Goal: Task Accomplishment & Management: Manage account settings

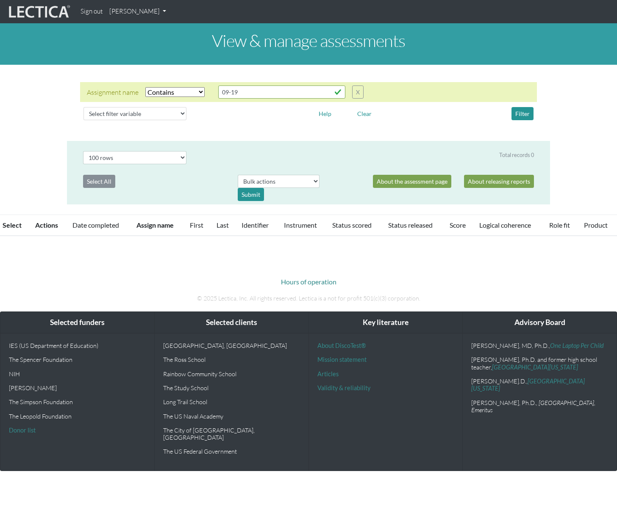
select select "icontains"
select select "100"
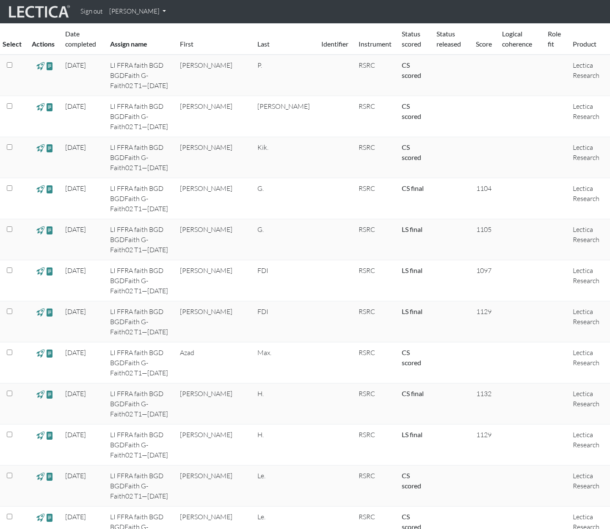
scroll to position [69, 0]
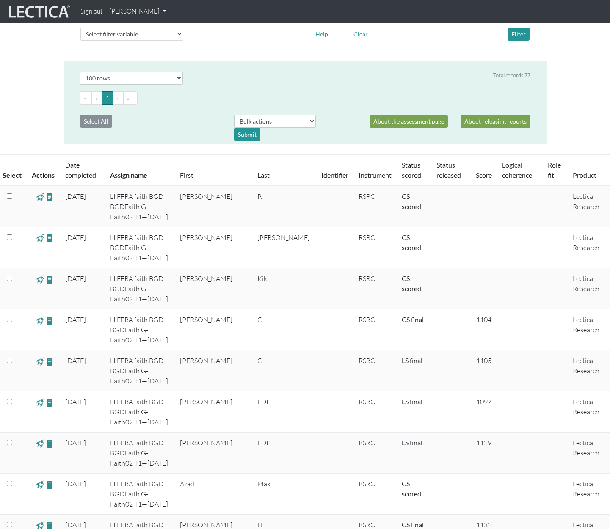
drag, startPoint x: 613, startPoint y: 25, endPoint x: 565, endPoint y: 35, distance: 49.3
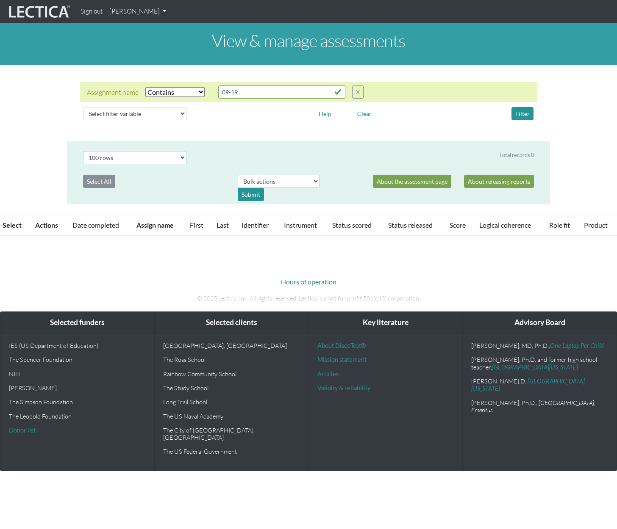
select select "icontains"
select select "100"
click at [150, 12] on link "[PERSON_NAME]" at bounding box center [138, 11] width 64 height 17
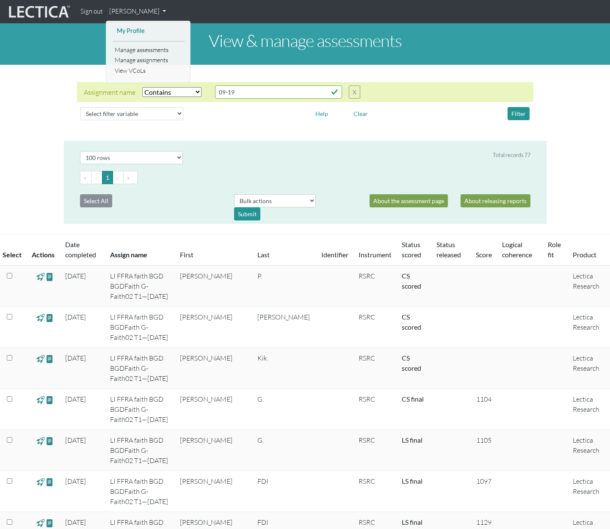
click at [130, 32] on link "My Profile" at bounding box center [149, 31] width 68 height 11
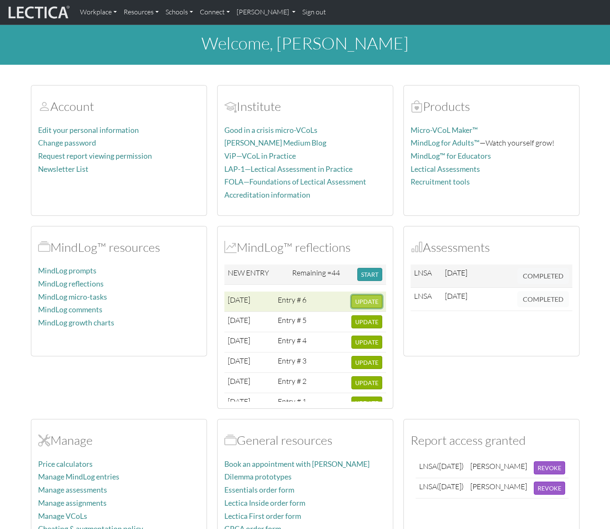
click at [361, 301] on span "UPDATE" at bounding box center [366, 301] width 23 height 7
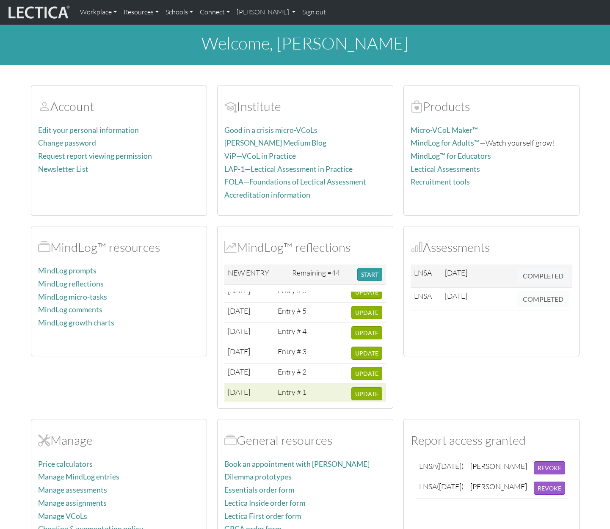
scroll to position [19, 0]
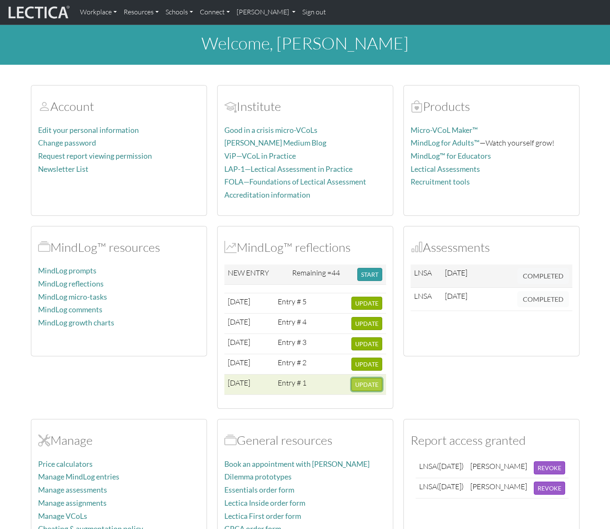
click at [357, 383] on span "UPDATE" at bounding box center [366, 384] width 23 height 7
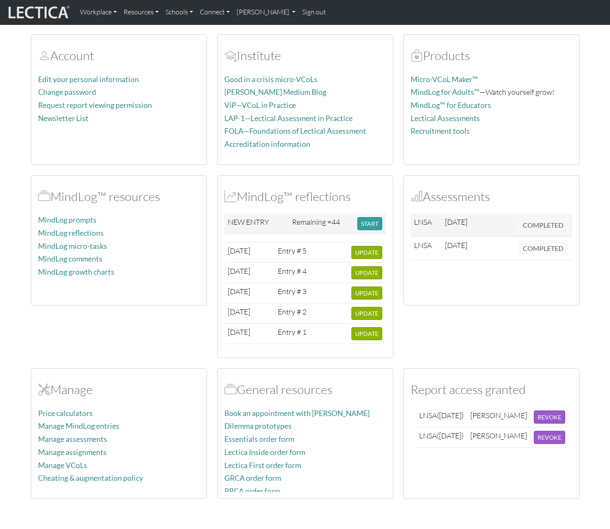
scroll to position [127, 0]
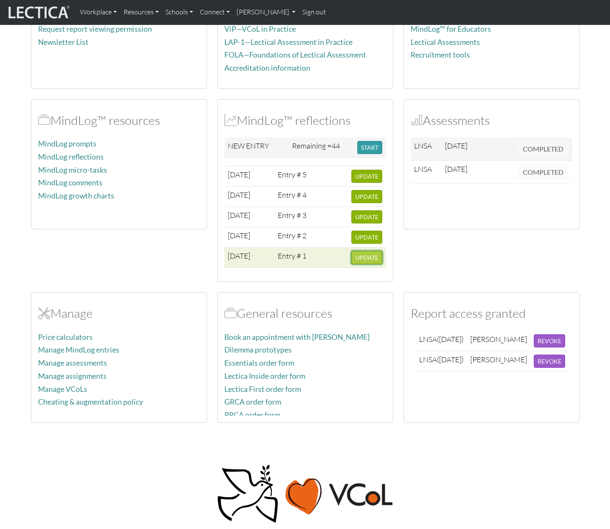
click at [360, 259] on span "UPDATE" at bounding box center [366, 257] width 23 height 7
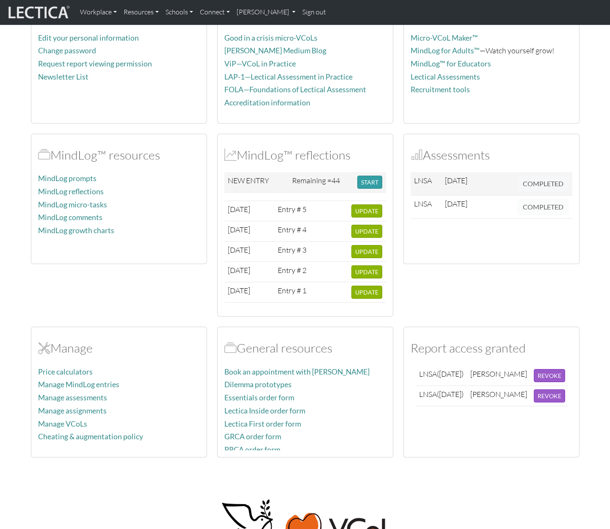
scroll to position [0, 0]
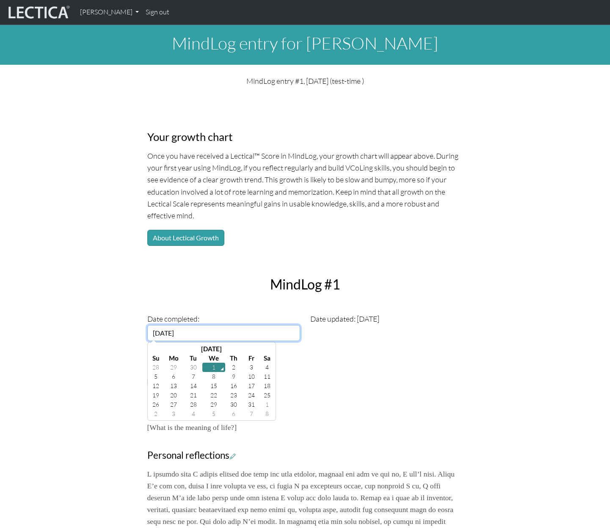
click at [173, 335] on input "[DATE]" at bounding box center [223, 333] width 153 height 16
drag, startPoint x: 202, startPoint y: 334, endPoint x: 136, endPoint y: 323, distance: 67.0
click at [136, 332] on div "Your growth chart Once you have received a Lectical™ Score in MindLog, your gro…" at bounding box center [305, 519] width 559 height 850
type input "[DATE]"
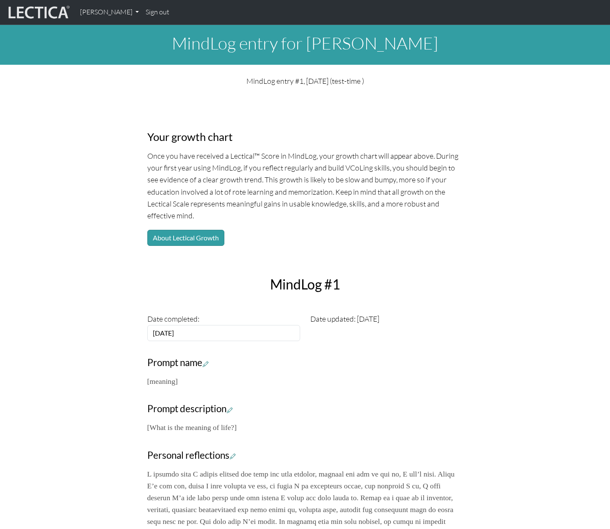
click at [373, 360] on h3 "Prompt name" at bounding box center [305, 362] width 316 height 11
click at [437, 198] on p "Once you have received a Lectical™ Score in MindLog, your growth chart will app…" at bounding box center [305, 186] width 316 height 72
click at [476, 203] on div "Your growth chart Once you have received a Lectical™ Score in MindLog, your gro…" at bounding box center [305, 519] width 559 height 850
